Goal: Transaction & Acquisition: Subscribe to service/newsletter

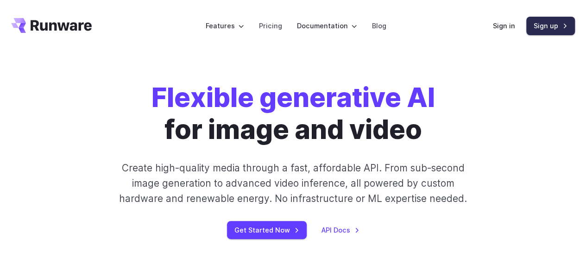
click at [540, 20] on link "Sign up" at bounding box center [550, 26] width 49 height 18
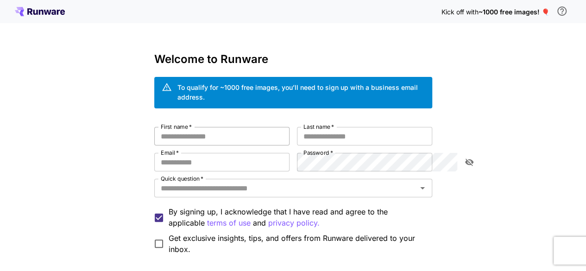
click at [177, 127] on input "First name   *" at bounding box center [221, 136] width 135 height 19
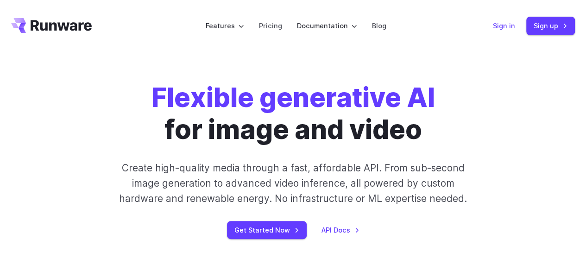
click at [510, 25] on link "Sign in" at bounding box center [504, 25] width 22 height 11
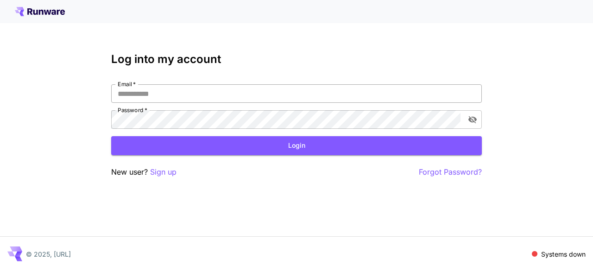
click at [175, 92] on input "Email   *" at bounding box center [296, 93] width 370 height 19
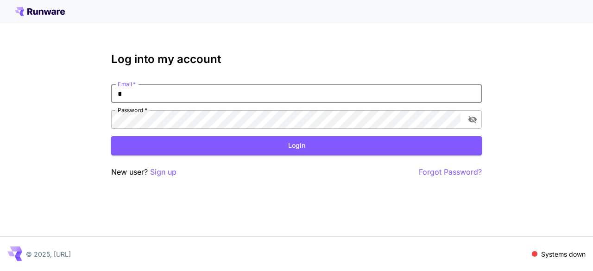
type input "*"
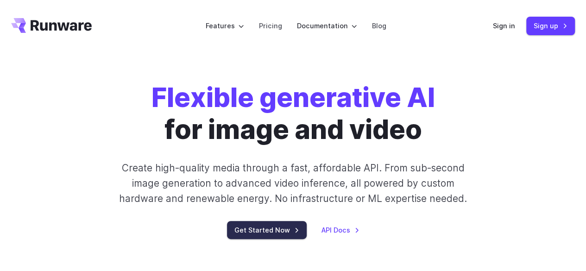
click at [287, 232] on link "Get Started Now" at bounding box center [267, 230] width 80 height 18
